Goal: Communication & Community: Answer question/provide support

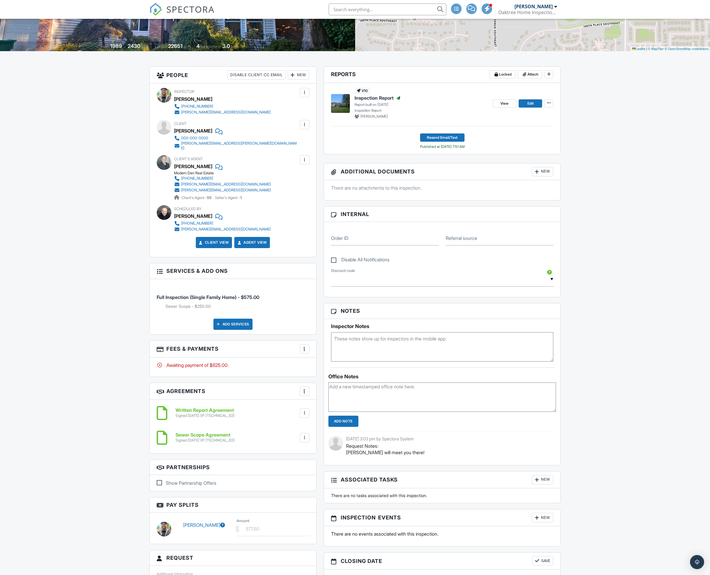
scroll to position [44, 0]
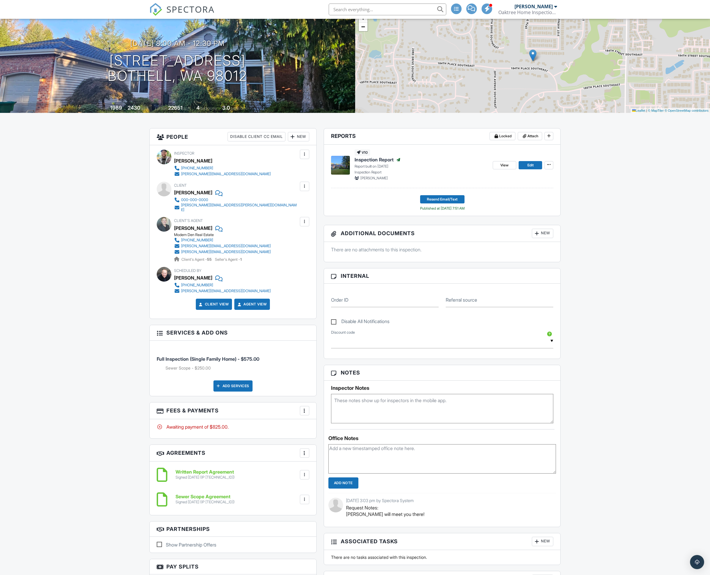
click at [307, 409] on div "More" at bounding box center [304, 410] width 9 height 9
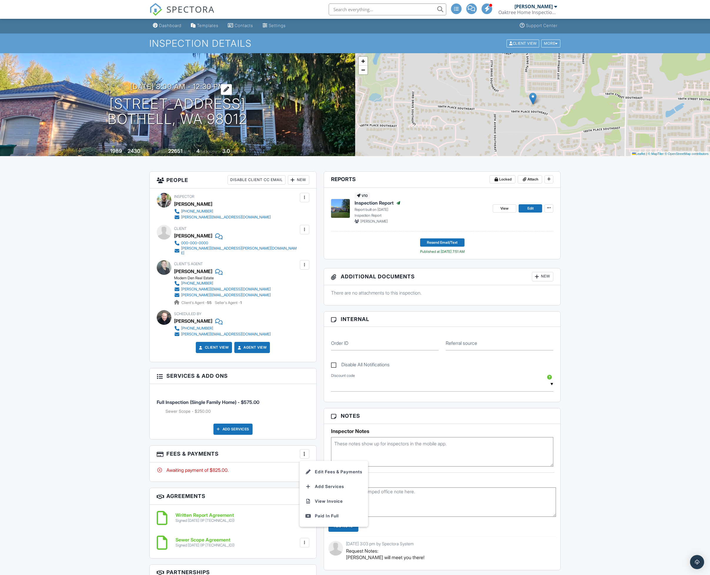
scroll to position [0, 0]
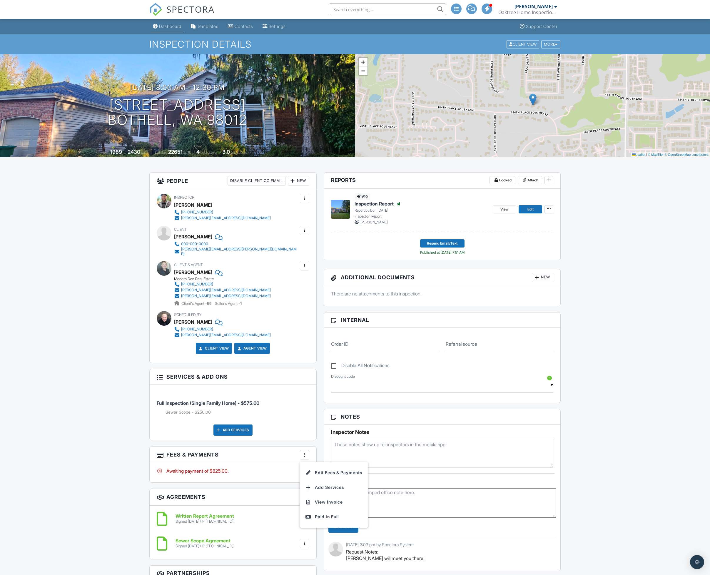
click at [159, 25] on div "Dashboard" at bounding box center [170, 26] width 22 height 5
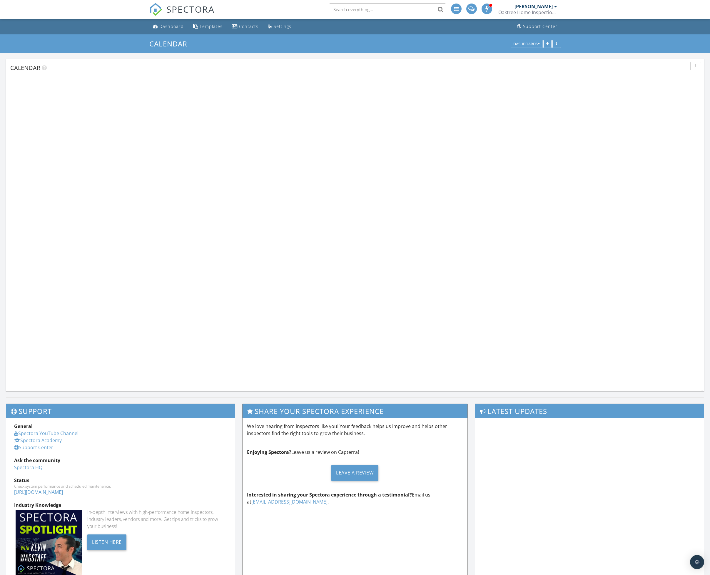
scroll to position [358, 725]
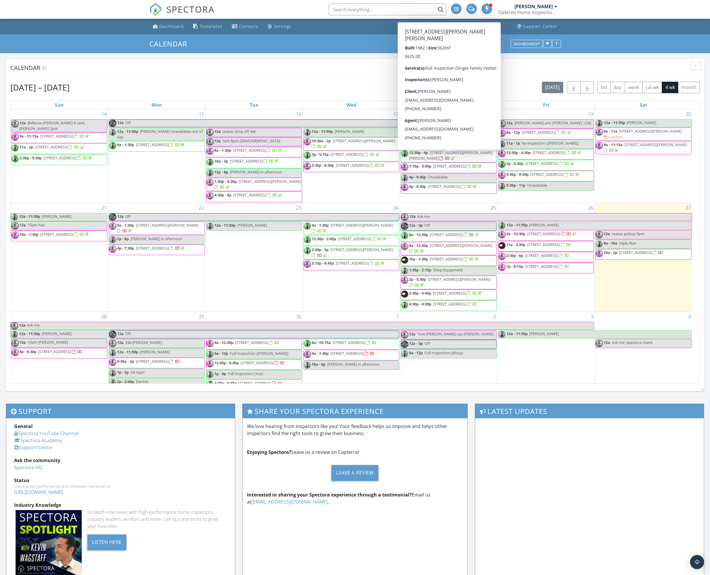
click at [437, 157] on span "[STREET_ADDRESS][PERSON_NAME][PERSON_NAME]" at bounding box center [451, 155] width 84 height 11
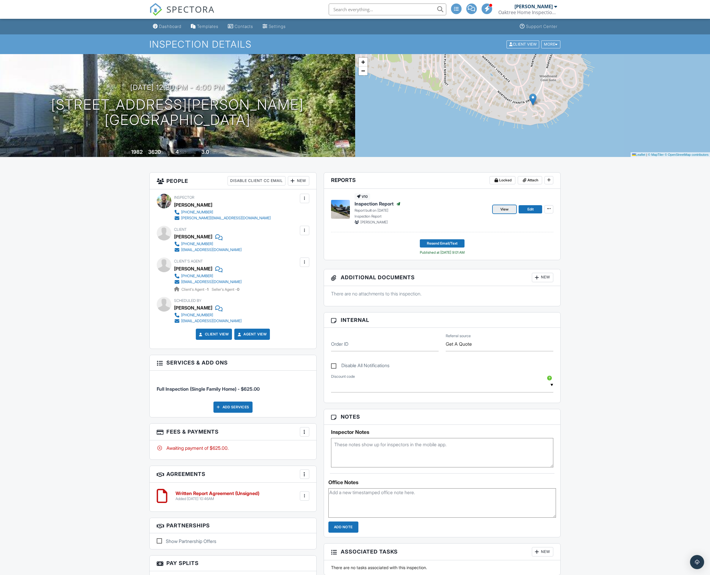
click at [508, 211] on span "View" at bounding box center [505, 210] width 8 height 6
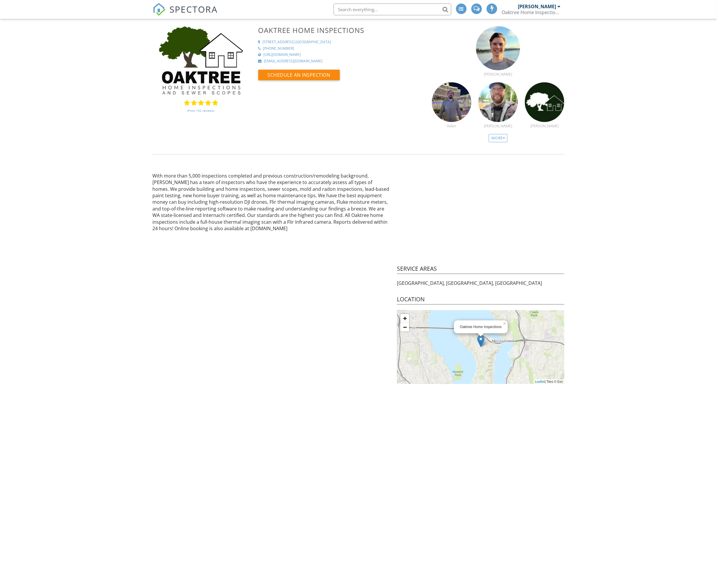
click at [192, 10] on span "SPECTORA" at bounding box center [194, 9] width 48 height 12
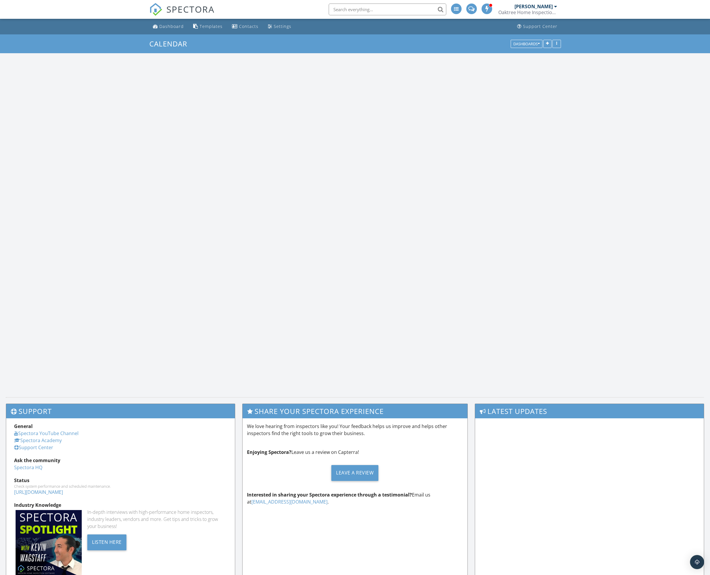
scroll to position [358, 725]
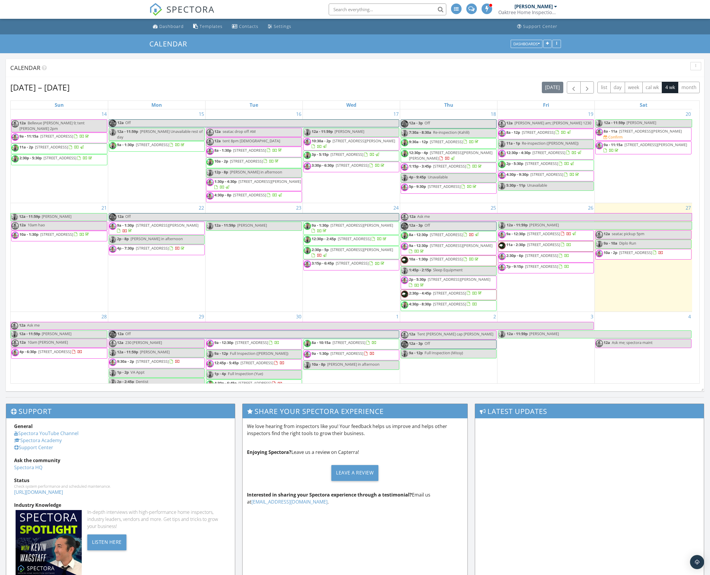
click at [351, 252] on span "[STREET_ADDRESS][PERSON_NAME]" at bounding box center [362, 249] width 63 height 5
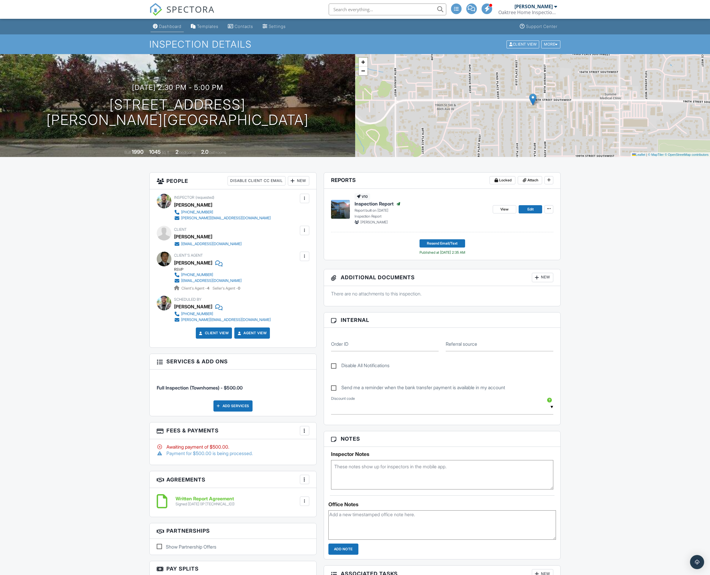
click at [169, 27] on div "Dashboard" at bounding box center [170, 26] width 22 height 5
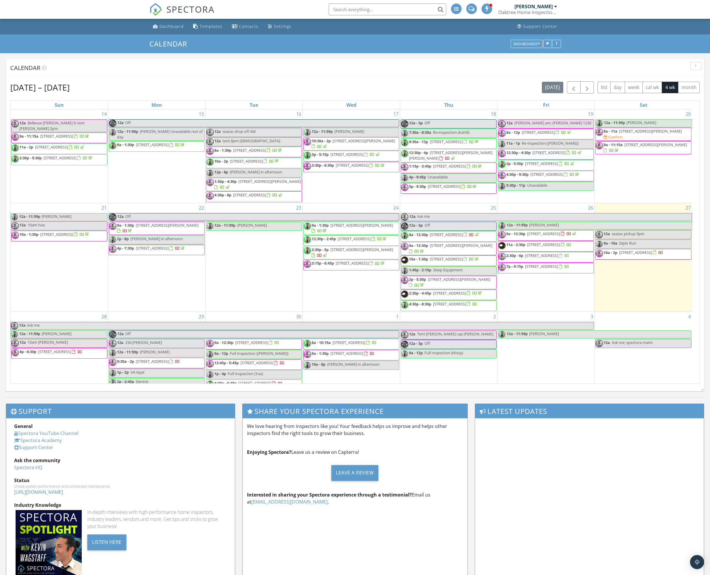
click at [467, 160] on span "12:30p - 4p 8305 NE Juanita Dr, Kirkland 98034" at bounding box center [448, 155] width 95 height 11
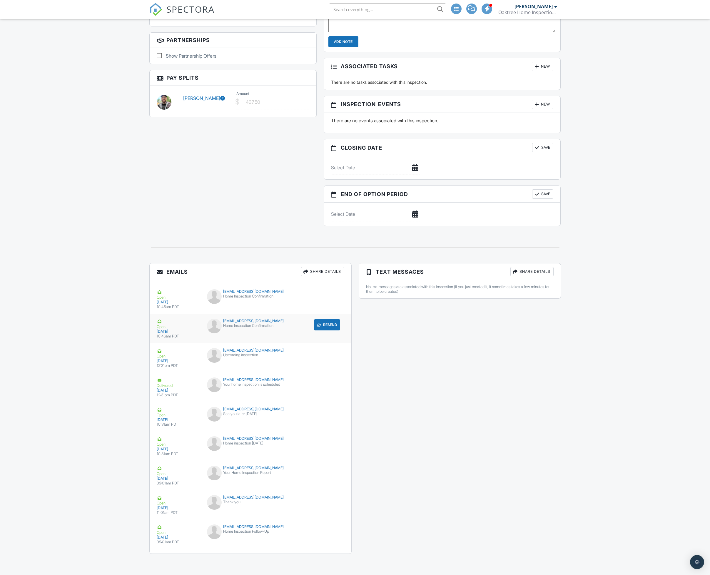
scroll to position [492, 0]
click at [268, 541] on div "dg.chien@gmail.com Home Inspection Follow-Up" at bounding box center [251, 534] width 94 height 18
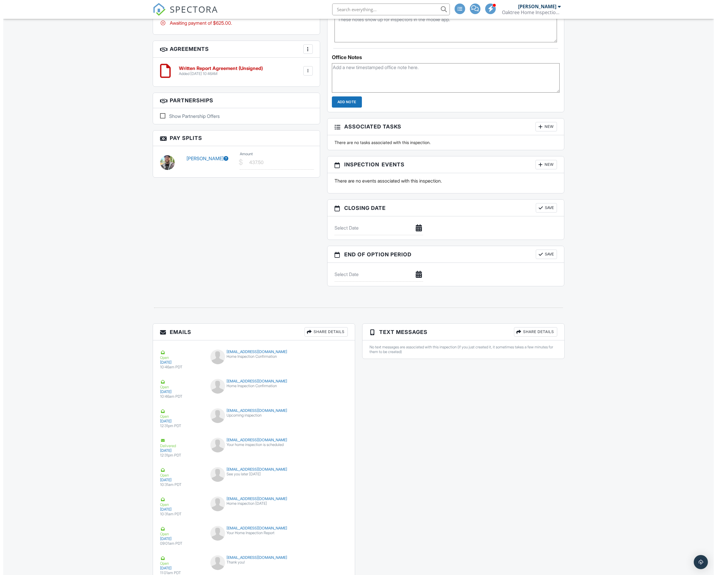
scroll to position [441, 0]
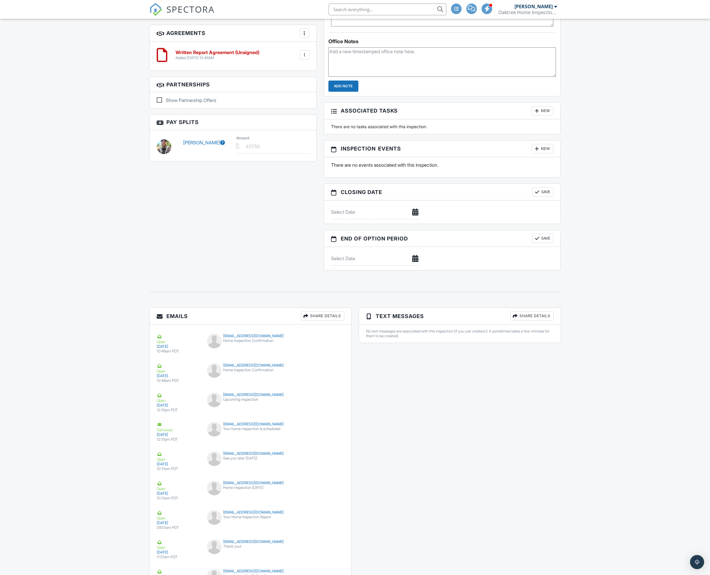
click at [325, 320] on div "Share Details" at bounding box center [322, 316] width 43 height 9
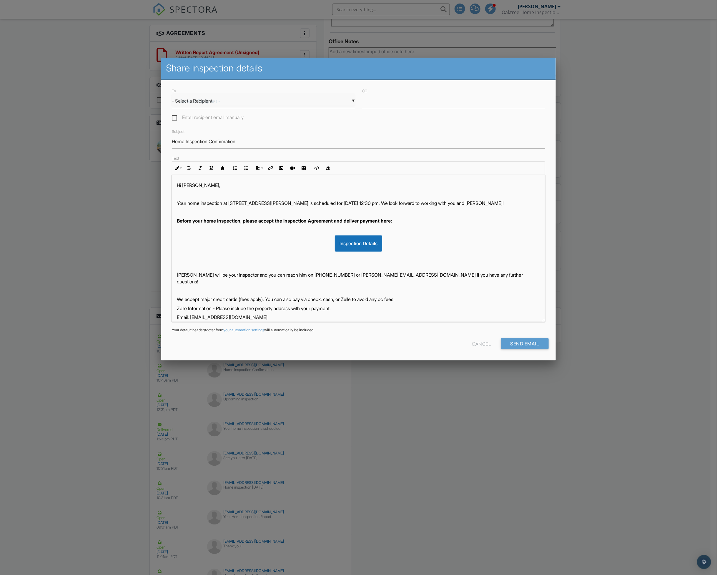
click at [242, 96] on div "▼ - Select a Recipient - - Select a Recipient - Dorothy Chien (Client) Dorothy …" at bounding box center [263, 101] width 183 height 14
click at [229, 115] on span "Dorothy Chien (Client)" at bounding box center [263, 116] width 183 height 15
type input "Dorothy Chien (Client)"
drag, startPoint x: 245, startPoint y: 143, endPoint x: 211, endPoint y: 150, distance: 34.6
click at [211, 150] on div "To ▼ Dorothy Chien (Client) - Select a Recipient - Dorothy Chien (Client) Dorot…" at bounding box center [358, 220] width 394 height 280
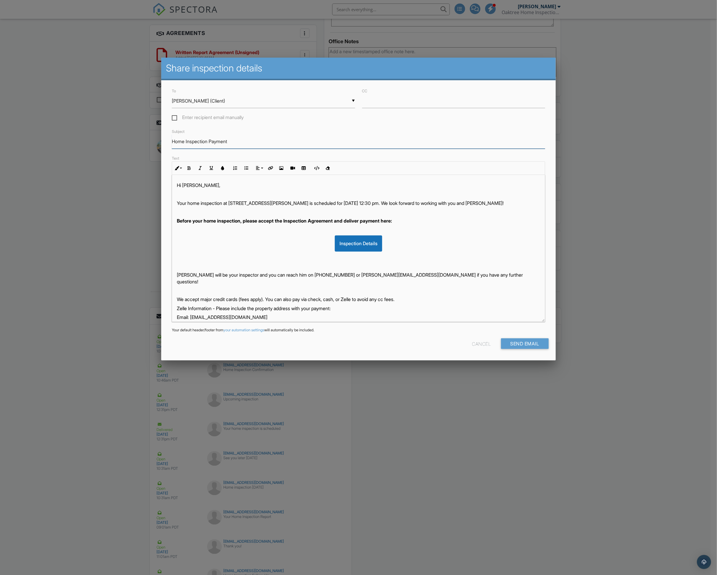
type input "Home Inspection Payment/Agreement"
drag, startPoint x: 321, startPoint y: 203, endPoint x: 359, endPoint y: 202, distance: 37.4
click at [359, 202] on p "Your home inspection at 8305 NE Juanita Dr, Kirkland, WA 98034 is scheduled for…" at bounding box center [358, 203] width 363 height 6
drag, startPoint x: 420, startPoint y: 201, endPoint x: 425, endPoint y: 210, distance: 10.7
click at [425, 207] on p "Your home inspection at 8305 NE Juanita Dr, Kirkland, WA 98034 was performed on…" at bounding box center [358, 203] width 363 height 6
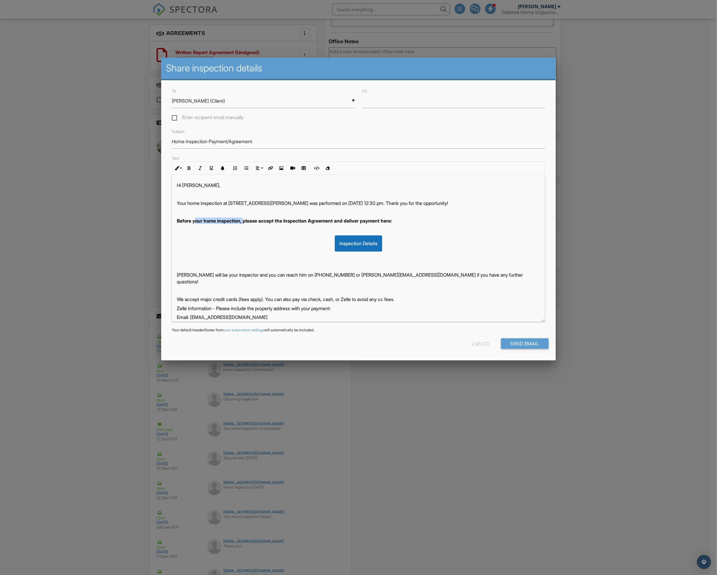
drag, startPoint x: 247, startPoint y: 224, endPoint x: 196, endPoint y: 223, distance: 50.6
click at [196, 223] on strong "Before your home inspection, please accept the Inspection Agreement and deliver…" at bounding box center [284, 221] width 215 height 6
click at [246, 221] on strong "Before your home inspection, please accept the Inspection Agreement and deliver…" at bounding box center [284, 221] width 215 height 6
drag, startPoint x: 247, startPoint y: 221, endPoint x: 172, endPoint y: 217, distance: 75.7
click at [172, 217] on div "Hi Dorothy, Your home inspection at 8305 NE Juanita Dr, Kirkland, WA 98034 was …" at bounding box center [358, 248] width 373 height 147
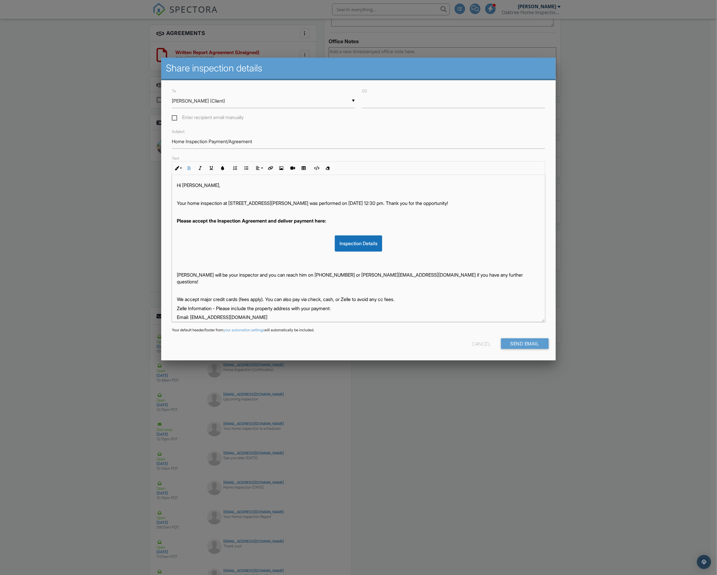
click at [281, 221] on strong "Please accept the Inspection Agreement and deliver payment here:" at bounding box center [251, 221] width 149 height 6
click at [199, 274] on p "[PERSON_NAME] will be your inspector and you can reach him on [PHONE_NUMBER] or…" at bounding box center [358, 278] width 363 height 13
click at [209, 276] on p "[PERSON_NAME] will be your inspector and you can reach him on [PHONE_NUMBER] or…" at bounding box center [358, 278] width 363 height 13
click at [206, 275] on p "[PERSON_NAME] will be your inspector and you can reach him on [PHONE_NUMBER] or…" at bounding box center [358, 278] width 363 height 13
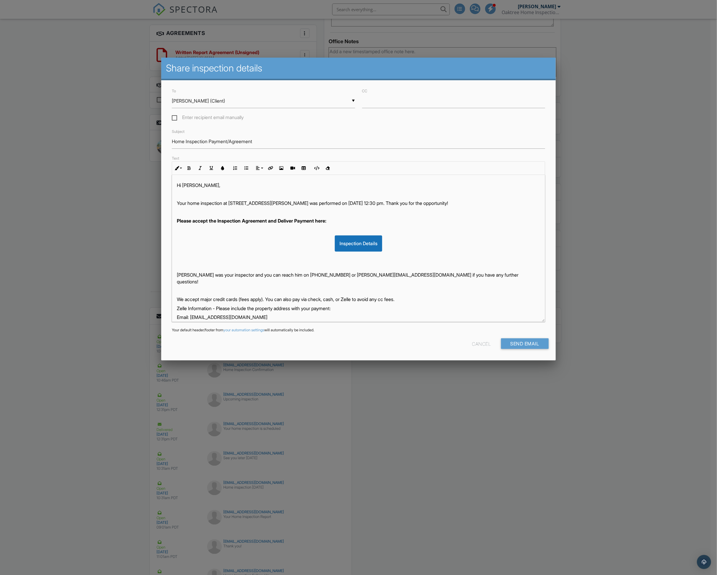
click at [300, 273] on p "Mike Wong was your inspector and you can reach him on (206) 790-9524 or michael…" at bounding box center [358, 278] width 363 height 13
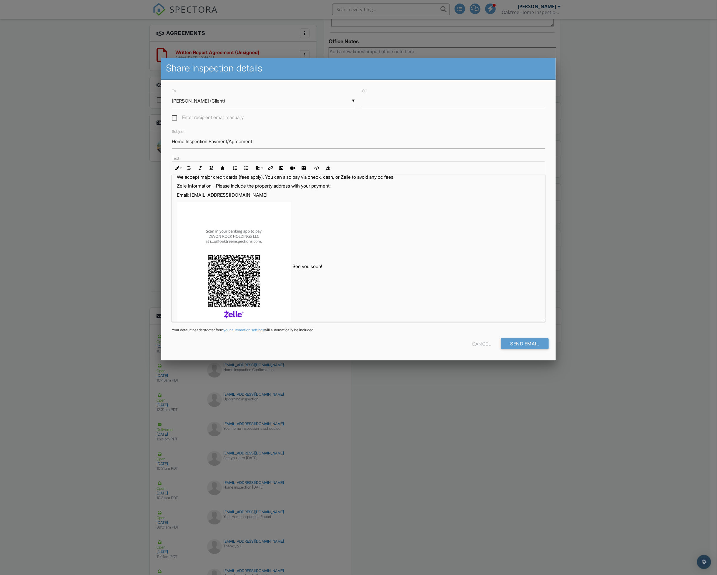
scroll to position [117, 0]
drag, startPoint x: 322, startPoint y: 266, endPoint x: 292, endPoint y: 266, distance: 29.1
click at [292, 266] on p "See you soon!" at bounding box center [358, 265] width 363 height 6
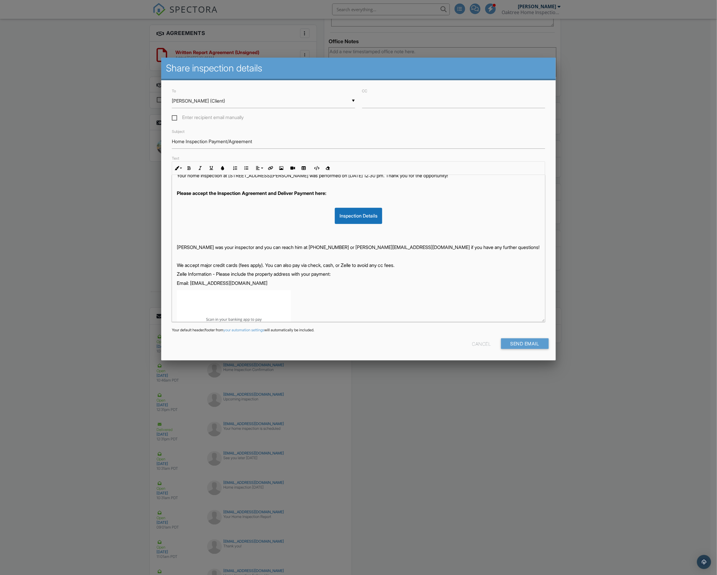
scroll to position [0, 0]
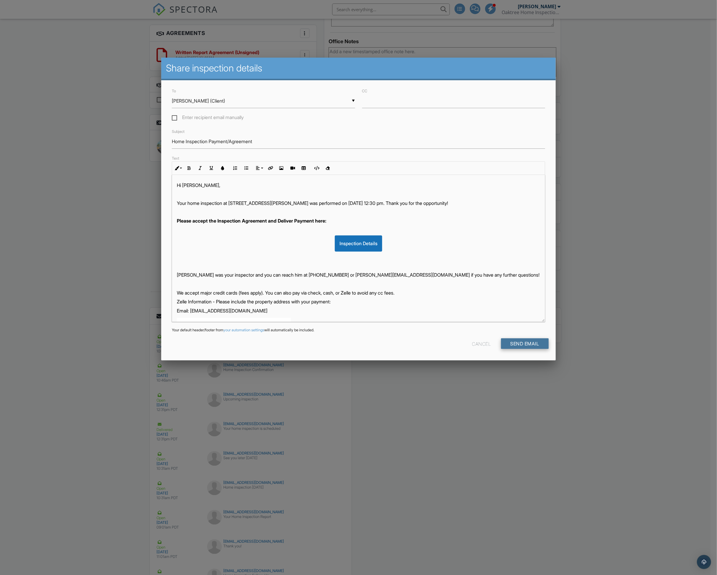
click at [519, 342] on input "Send Email" at bounding box center [525, 344] width 48 height 11
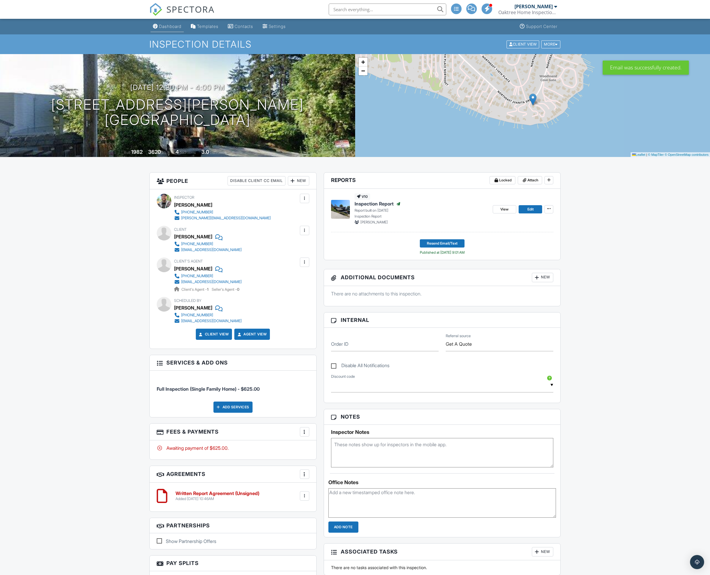
click at [165, 26] on div "Dashboard" at bounding box center [170, 26] width 22 height 5
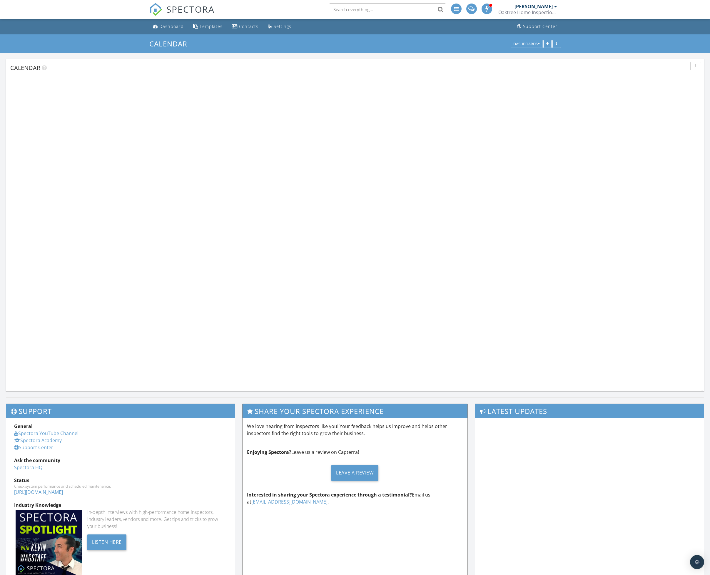
scroll to position [358, 725]
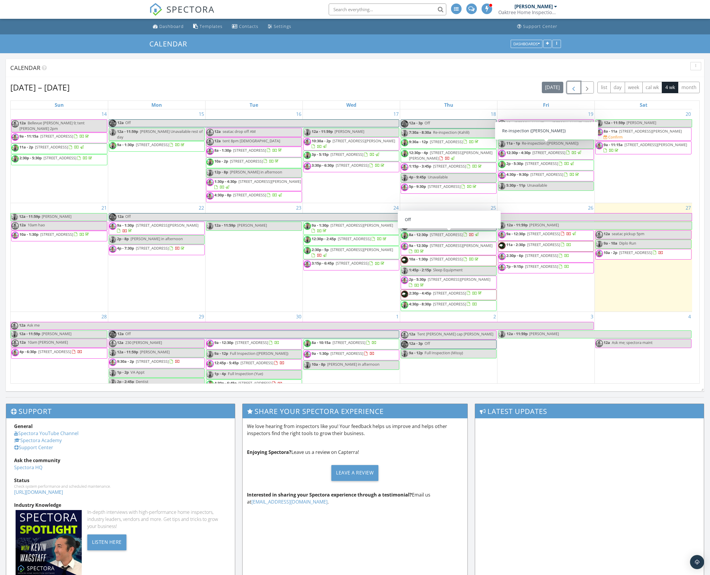
click at [576, 91] on button "button" at bounding box center [574, 87] width 14 height 12
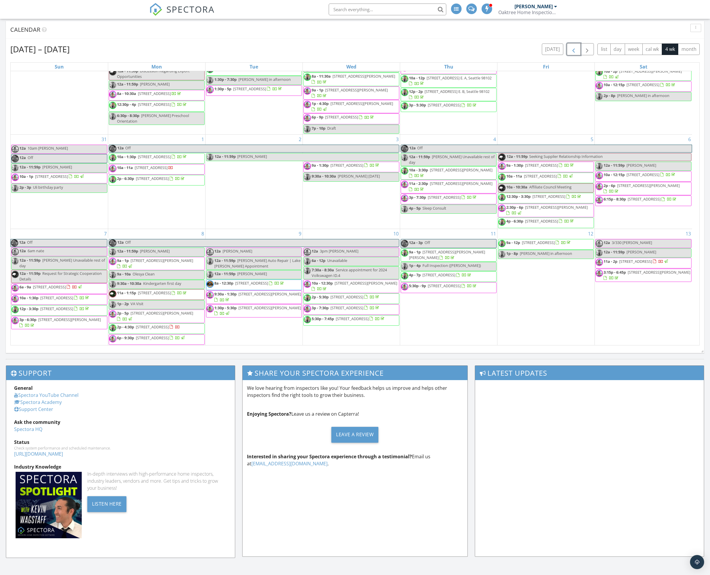
scroll to position [40, 0]
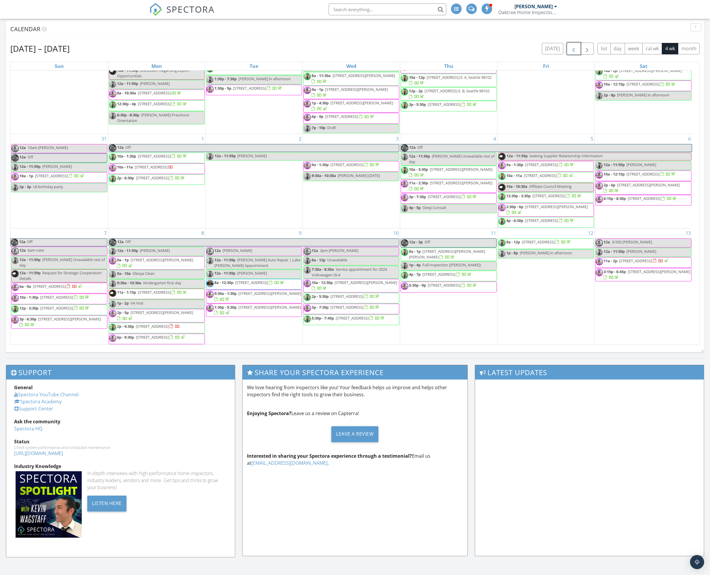
click at [178, 325] on span "2p - 4:30p 7054 38th Ave NE , Seattle 98115" at bounding box center [144, 328] width 71 height 9
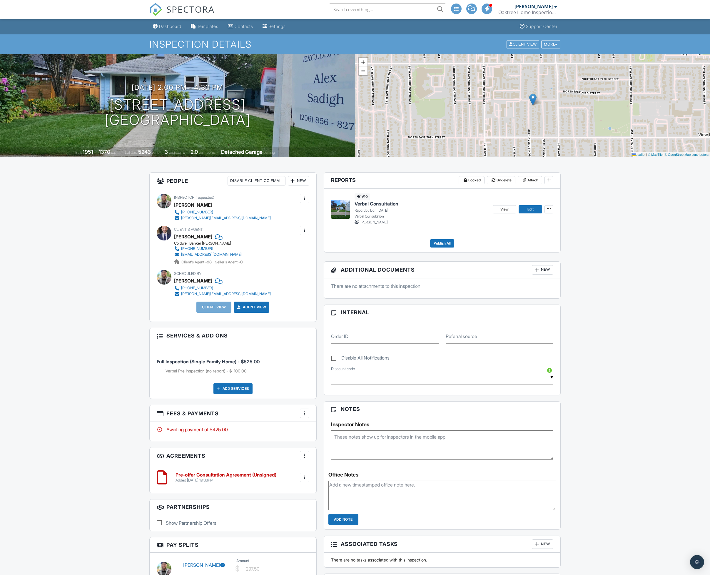
click at [297, 181] on div "New" at bounding box center [298, 180] width 21 height 9
click at [317, 214] on li "Client" at bounding box center [319, 213] width 58 height 15
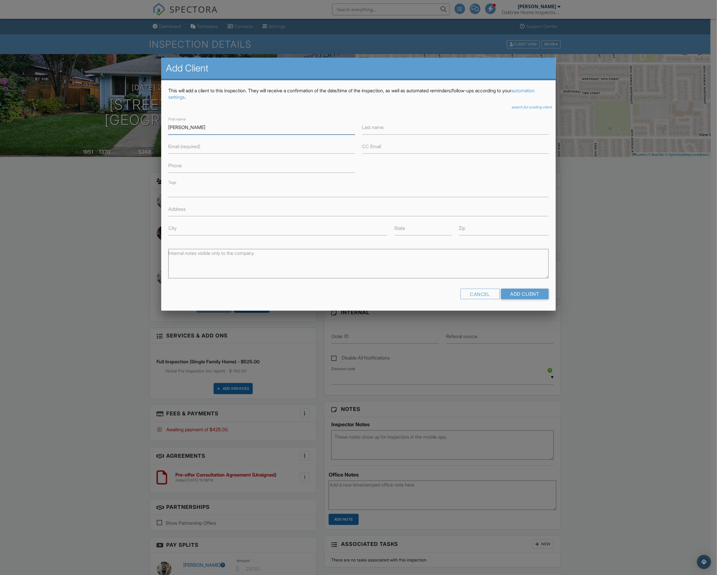
type input "Kathleen"
type input "Keller"
type input "kathkeller@hotmail.com"
click at [536, 293] on input "Add Client" at bounding box center [525, 294] width 48 height 11
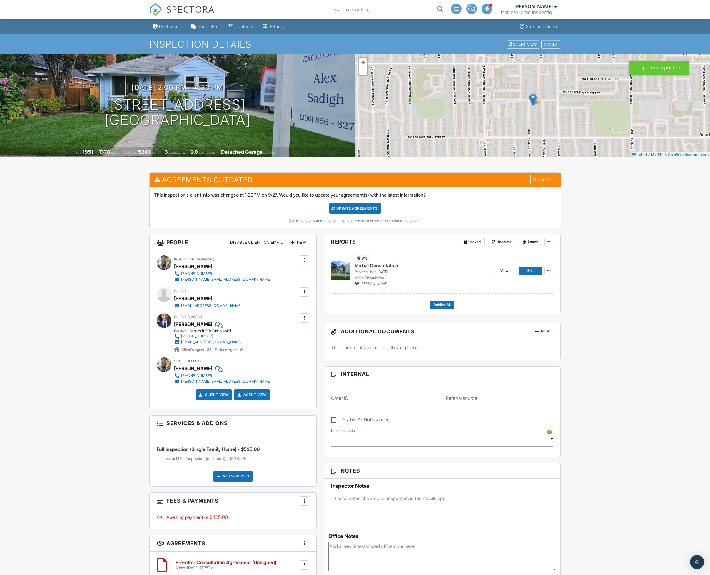
click at [297, 244] on div "New" at bounding box center [298, 242] width 21 height 9
click at [311, 276] on li "Client" at bounding box center [319, 275] width 58 height 15
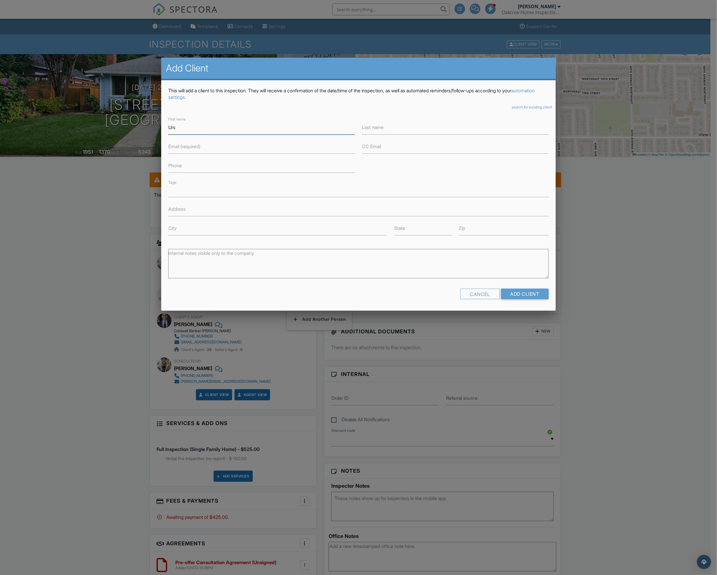
type input "Urs"
type input "[PERSON_NAME]"
type input "[EMAIL_ADDRESS][DOMAIN_NAME]"
click at [520, 298] on input "Add Client" at bounding box center [525, 294] width 48 height 11
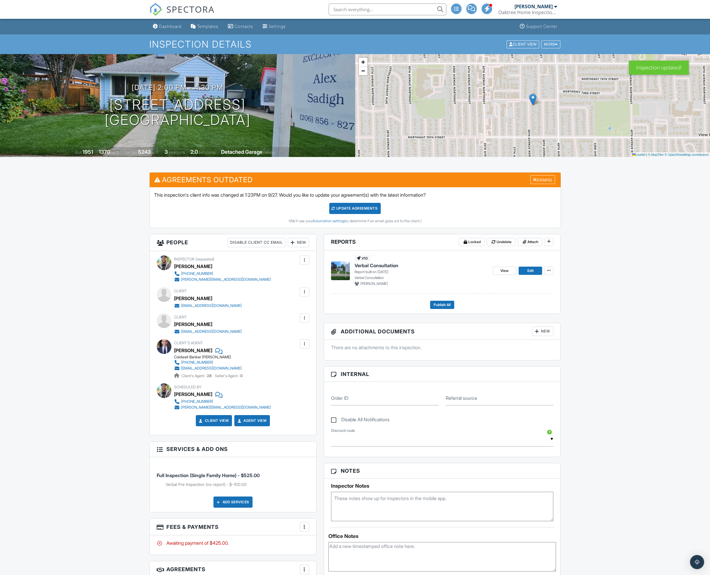
click at [363, 214] on div "Update Agreements" at bounding box center [354, 208] width 51 height 11
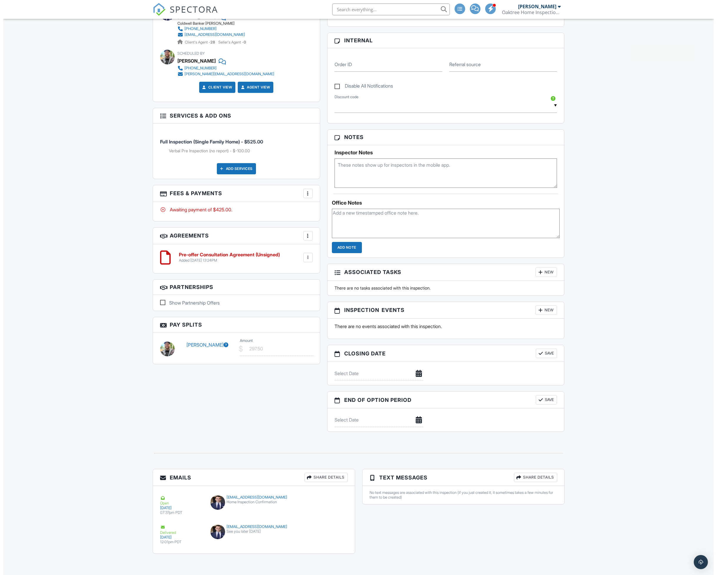
scroll to position [278, 0]
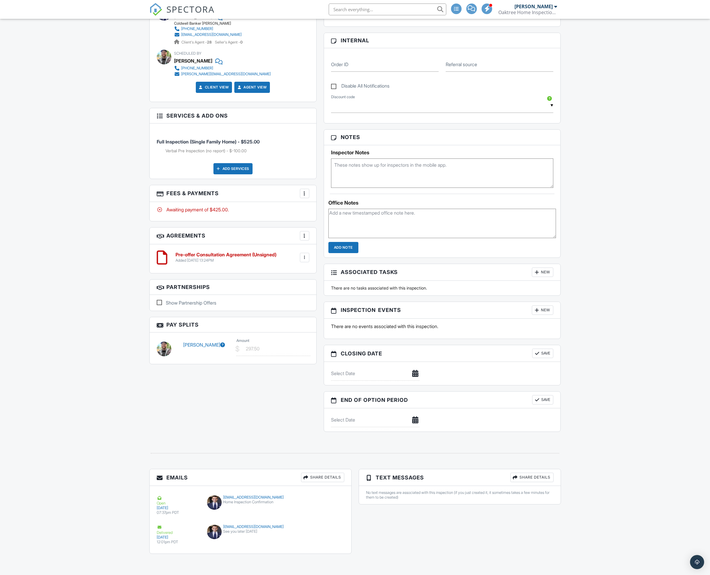
click at [306, 480] on div at bounding box center [306, 478] width 6 height 6
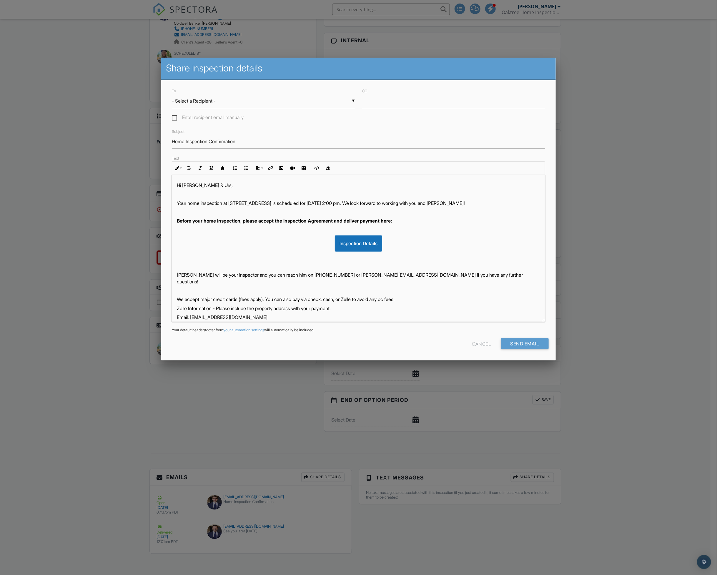
click at [220, 103] on div "▼ - Select a Recipient - - Select a Recipient - [PERSON_NAME] (Client) [PERSON_…" at bounding box center [263, 101] width 183 height 14
click at [214, 117] on span "[PERSON_NAME] (Client)" at bounding box center [263, 116] width 183 height 15
type input "[PERSON_NAME] (Client)"
click at [392, 102] on input "CC" at bounding box center [453, 101] width 183 height 14
type input "[EMAIL_ADDRESS][DOMAIN_NAME]"
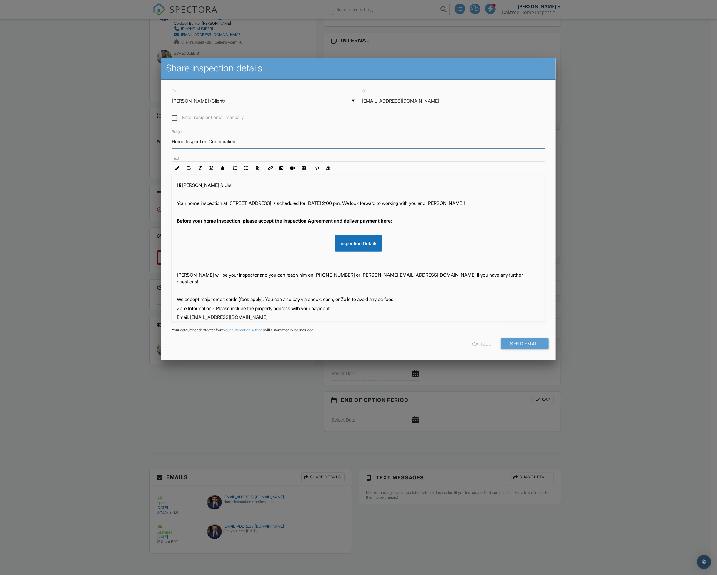
drag, startPoint x: 228, startPoint y: 141, endPoint x: 210, endPoint y: 144, distance: 17.8
click at [210, 144] on input "Home Inspection Confirmation" at bounding box center [358, 141] width 373 height 14
type input "Home Inspection Agreement/Payment"
drag, startPoint x: 315, startPoint y: 202, endPoint x: 353, endPoint y: 202, distance: 37.9
click at [353, 202] on p "Your home inspection at [STREET_ADDRESS] is scheduled for [DATE] 2:00 pm. We lo…" at bounding box center [358, 203] width 363 height 6
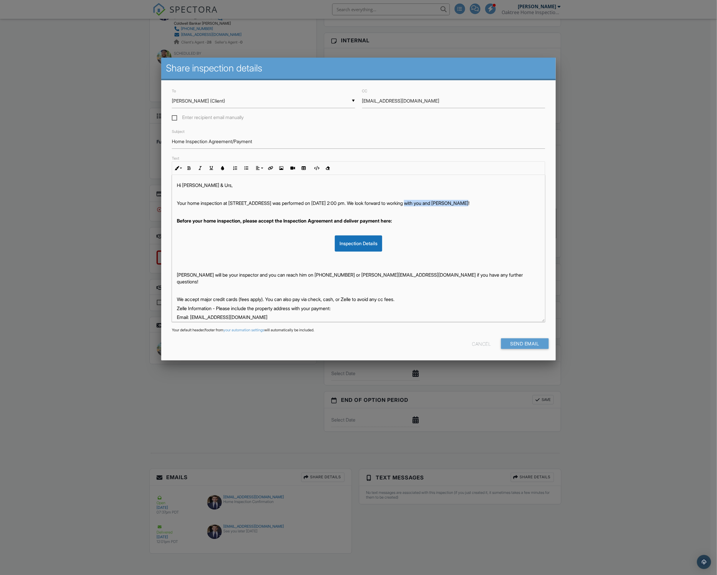
drag, startPoint x: 413, startPoint y: 205, endPoint x: 475, endPoint y: 253, distance: 78.3
click at [471, 204] on p "Your home inspection at 7054 38th Ave NE , Seattle, WA 98115 was performed on 0…" at bounding box center [358, 203] width 363 height 6
drag, startPoint x: 248, startPoint y: 230, endPoint x: 178, endPoint y: 229, distance: 69.7
click at [178, 224] on strong "Before your home inspection, please accept the Inspection Agreement and deliver…" at bounding box center [284, 221] width 215 height 6
click at [282, 224] on strong "Please accept the Inspection Agreement and deliver payment here:" at bounding box center [251, 221] width 149 height 6
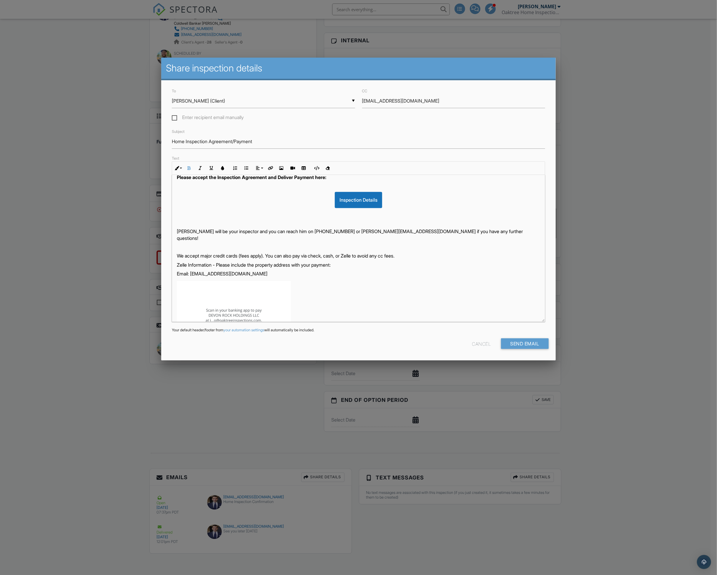
scroll to position [44, 0]
click at [204, 237] on p "[PERSON_NAME] will be your inspector and you can reach him on [PHONE_NUMBER] or…" at bounding box center [358, 234] width 363 height 13
drag, startPoint x: 213, startPoint y: 237, endPoint x: 219, endPoint y: 237, distance: 6.2
click at [219, 237] on p "Mike Wong was be your inspector and you can reach him on (206) 790-9524 or mich…" at bounding box center [358, 234] width 363 height 13
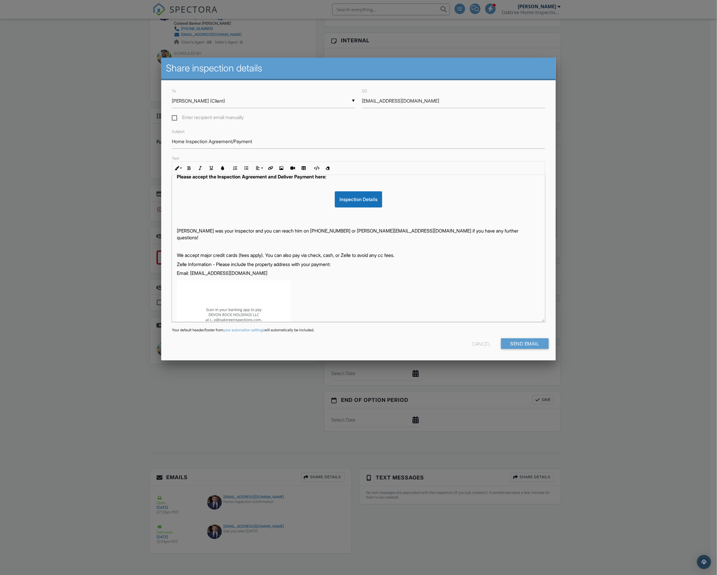
click at [299, 239] on p "Mike Wong was your inspector and you can reach him on (206) 790-9524 or michael…" at bounding box center [358, 234] width 363 height 13
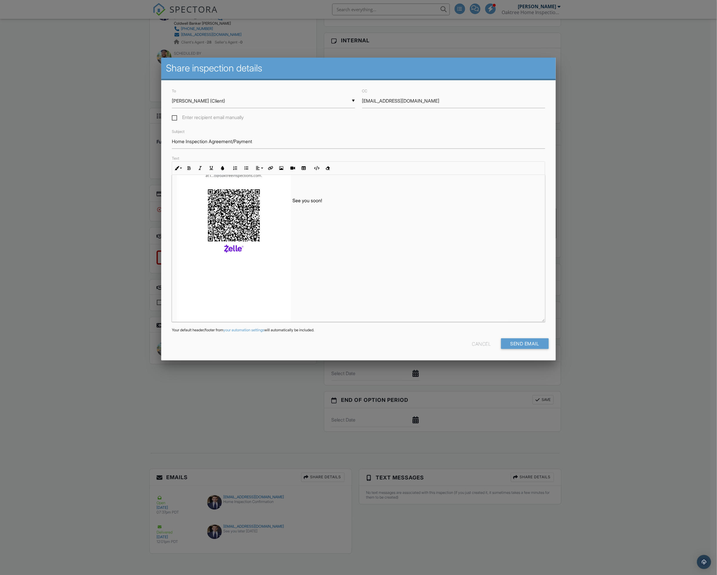
scroll to position [168, 0]
drag, startPoint x: 322, startPoint y: 221, endPoint x: 294, endPoint y: 224, distance: 28.7
click at [294, 218] on p "See you soon!" at bounding box center [358, 214] width 363 height 6
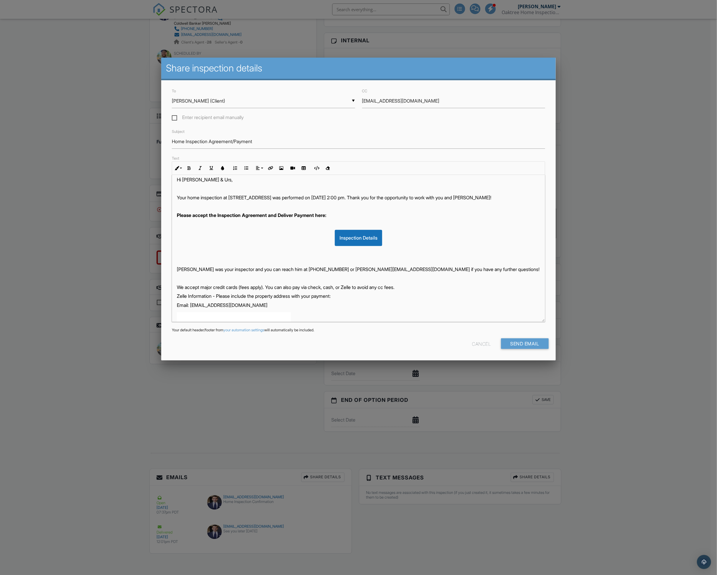
scroll to position [0, 0]
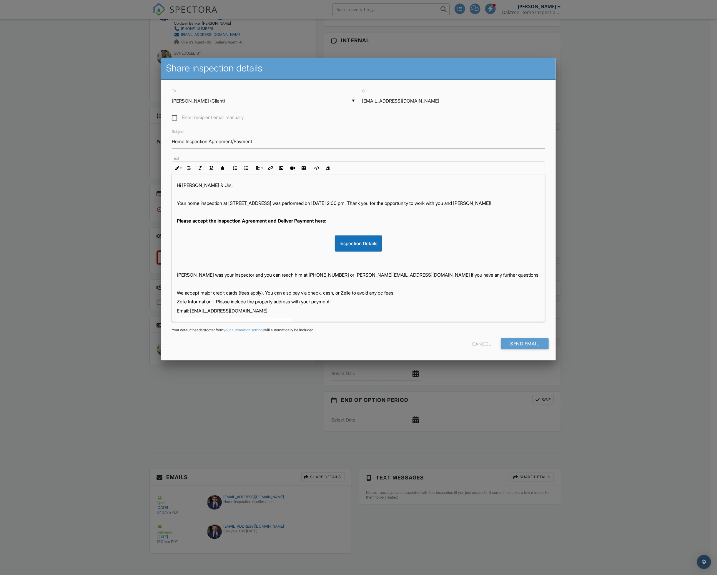
click at [270, 200] on p "Your home inspection at 7054 38th Ave NE , Seattle, WA 98115 was performed on 0…" at bounding box center [358, 203] width 363 height 6
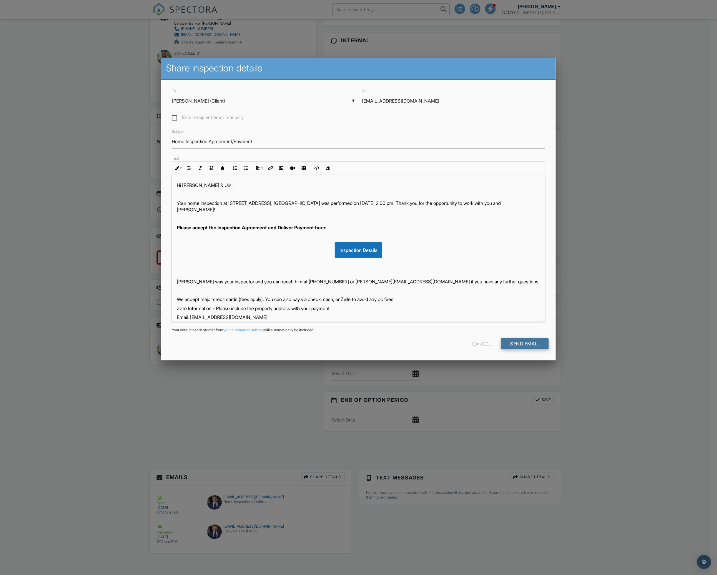
click at [524, 345] on input "Send Email" at bounding box center [525, 344] width 48 height 11
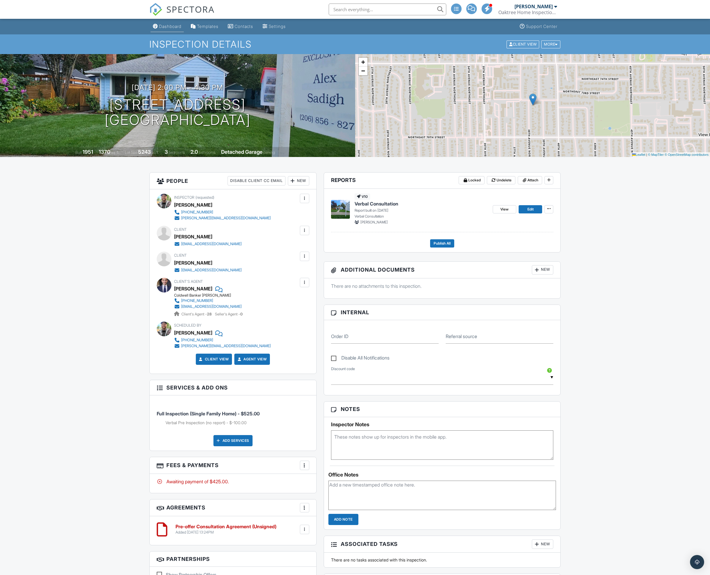
click at [172, 22] on link "Dashboard" at bounding box center [167, 26] width 33 height 11
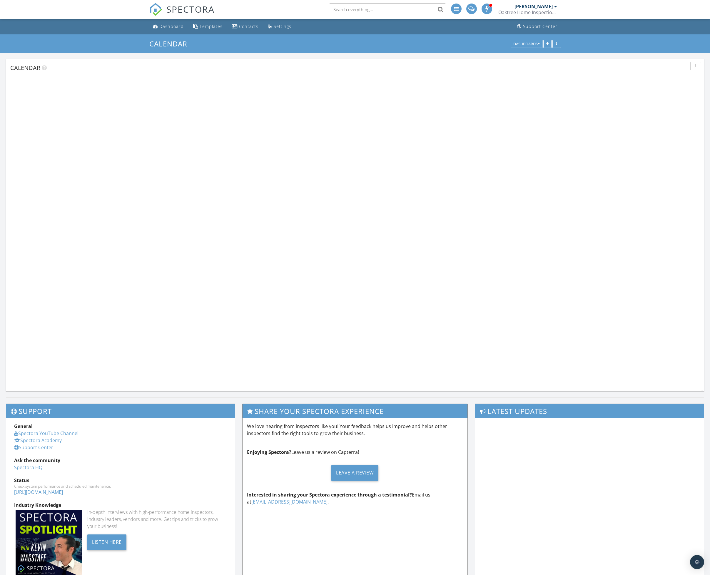
scroll to position [358, 725]
